Goal: Communication & Community: Ask a question

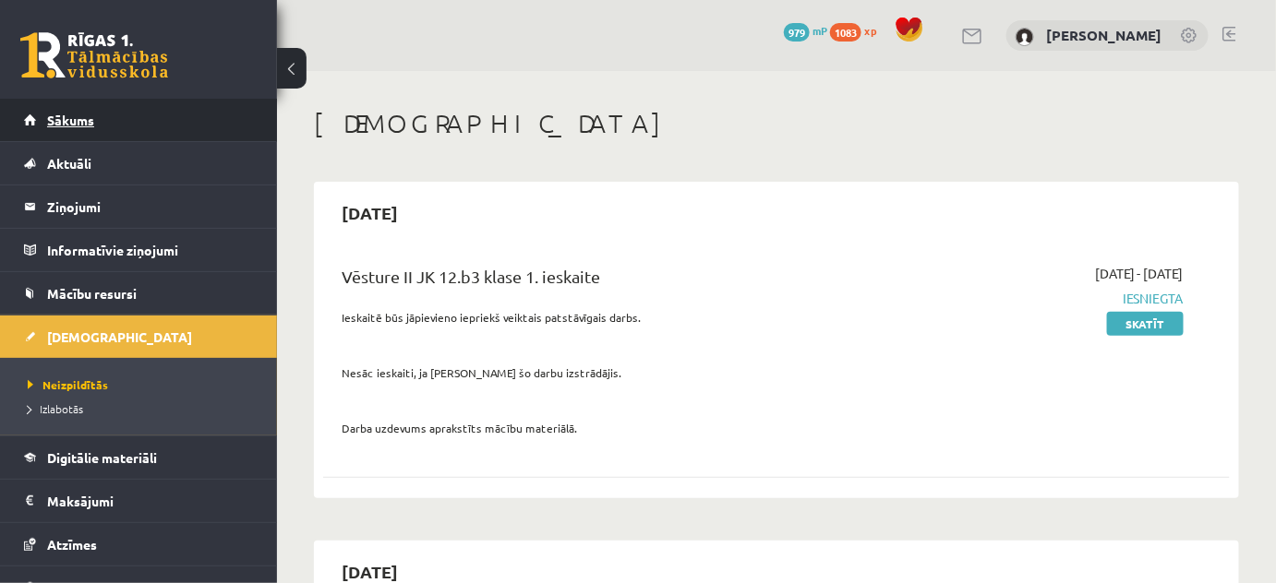
click at [54, 128] on link "Sākums" at bounding box center [139, 120] width 230 height 42
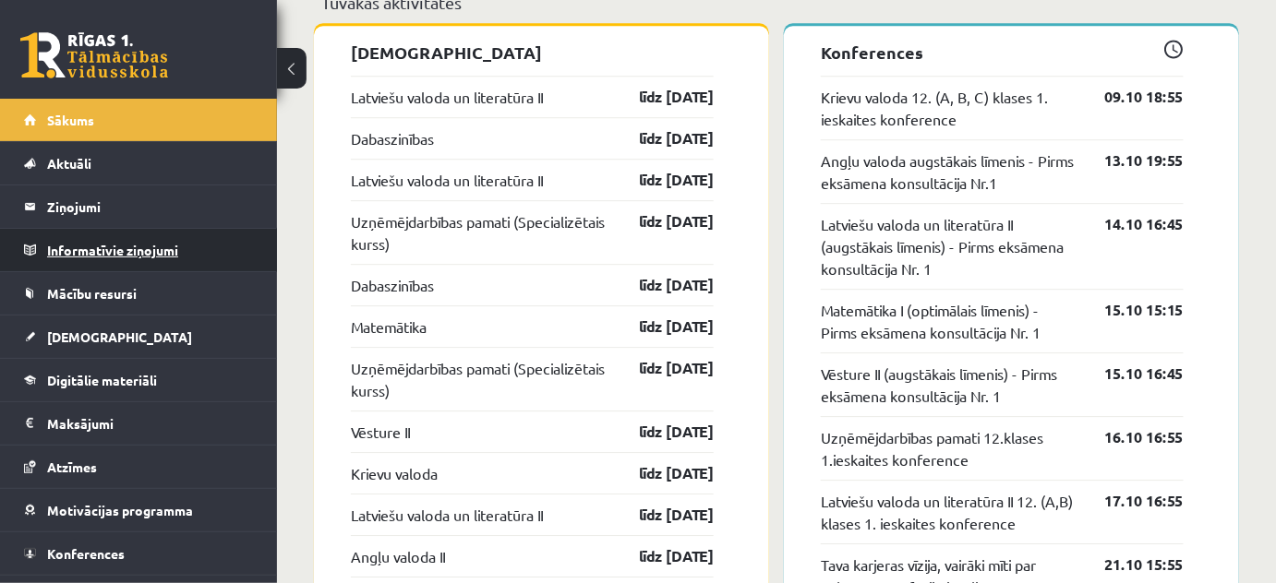
scroll to position [31, 0]
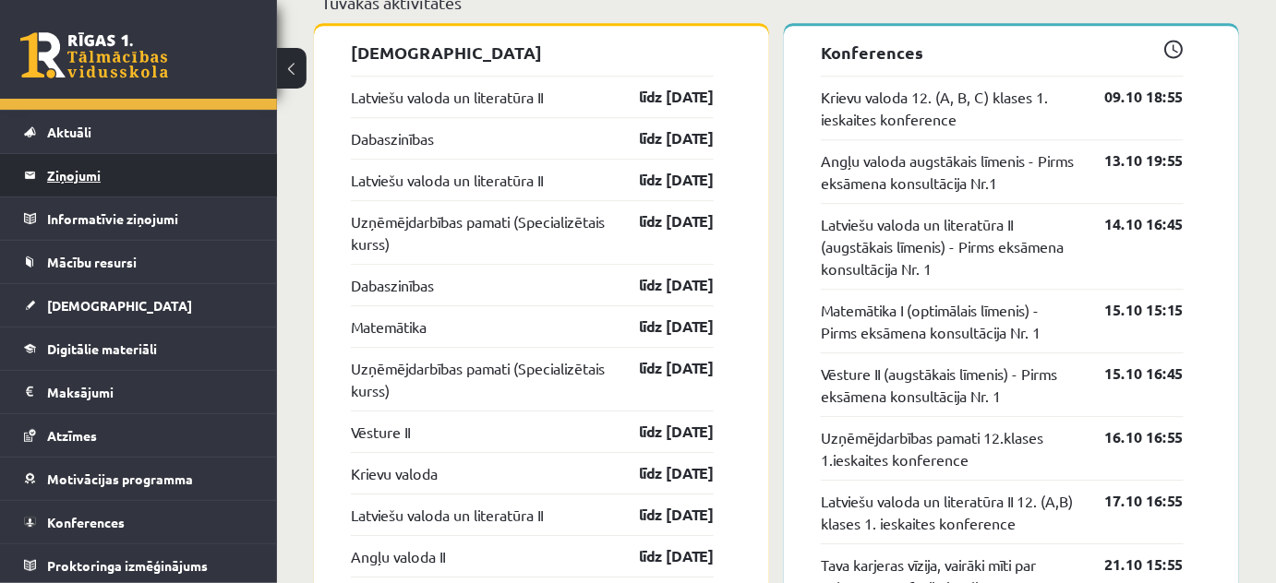
click at [115, 165] on legend "Ziņojumi 0" at bounding box center [150, 175] width 207 height 42
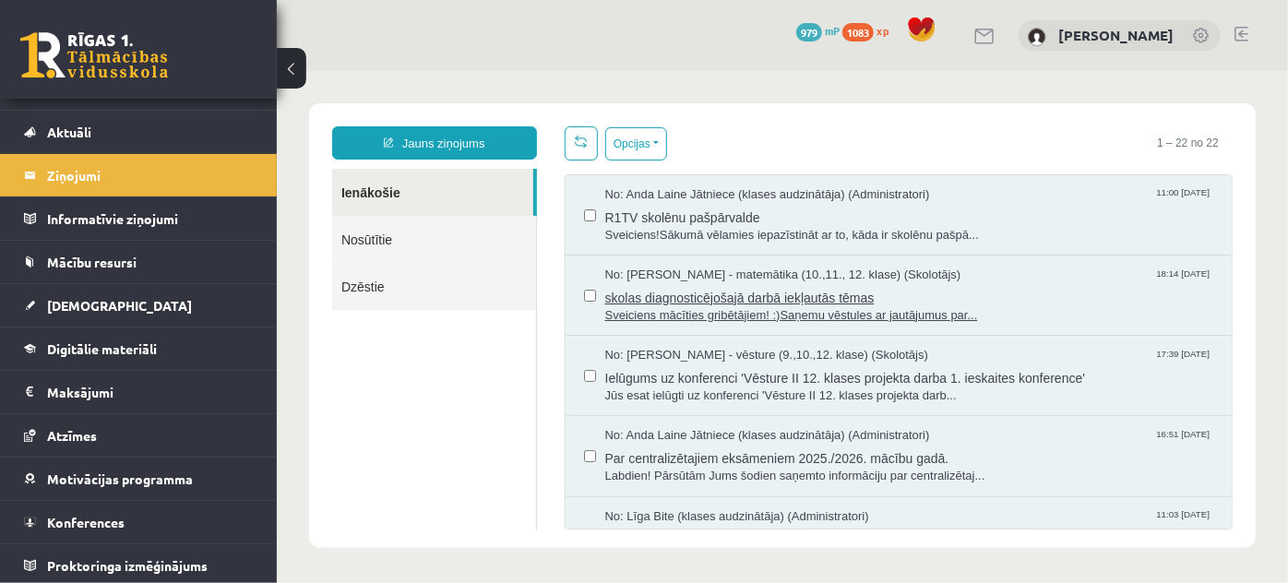
click at [735, 306] on span "Sveiciens mācīties gribētājiem! :)Saņemu vēstules ar jautājumus par..." at bounding box center [909, 315] width 609 height 18
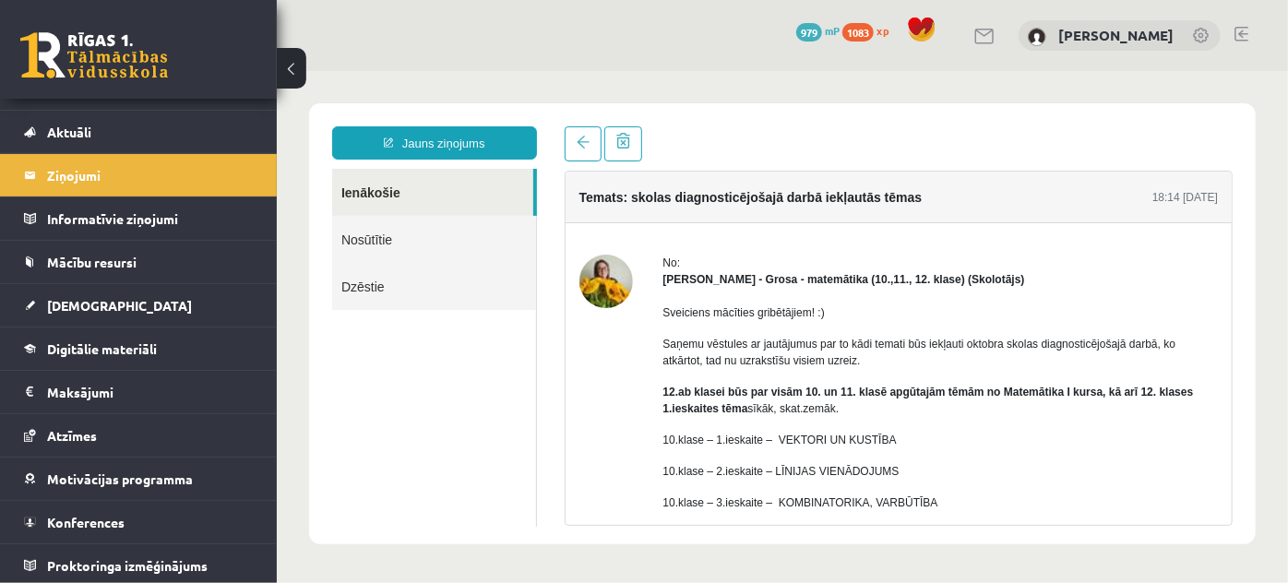
scroll to position [83, 0]
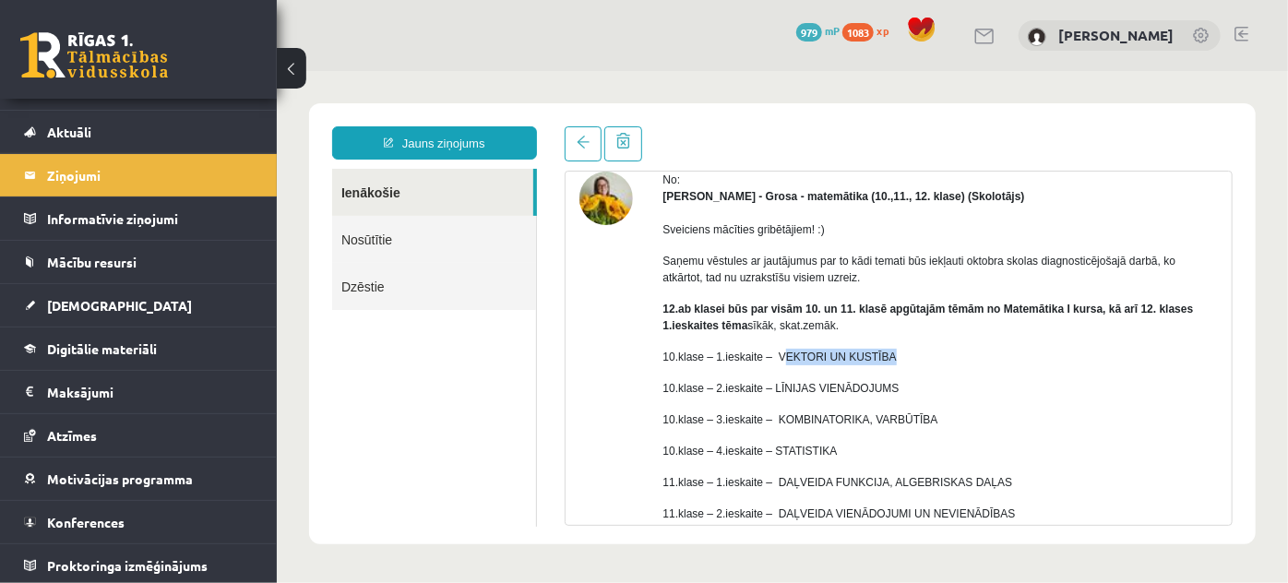
drag, startPoint x: 776, startPoint y: 353, endPoint x: 896, endPoint y: 351, distance: 120.0
click at [896, 351] on p "10.klase – 1.ieskaite – VEKTORI UN KUSTĪBA" at bounding box center [941, 356] width 556 height 17
click at [773, 348] on p "10.klase – 1.ieskaite – VEKTORI UN KUSTĪBA" at bounding box center [941, 356] width 556 height 17
drag, startPoint x: 770, startPoint y: 350, endPoint x: 892, endPoint y: 352, distance: 122.8
click at [892, 352] on p "10.klase – 1.ieskaite – VEKTORI UN KUSTĪBA" at bounding box center [941, 356] width 556 height 17
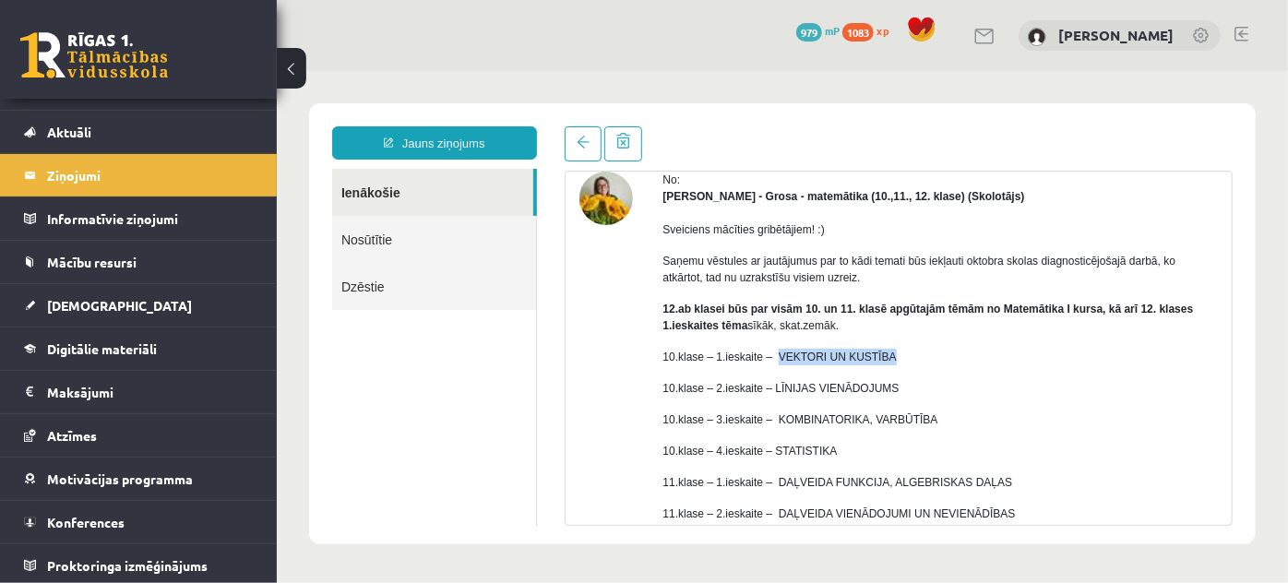
click at [892, 352] on p "10.klase – 1.ieskaite – VEKTORI UN KUSTĪBA" at bounding box center [941, 356] width 556 height 17
drag, startPoint x: 773, startPoint y: 350, endPoint x: 890, endPoint y: 351, distance: 116.3
click at [890, 351] on p "10.klase – 1.ieskaite – VEKTORI UN KUSTĪBA" at bounding box center [941, 356] width 556 height 17
copy p "VEKTORI UN KUSTĪBA"
